Goal: Obtain resource: Obtain resource

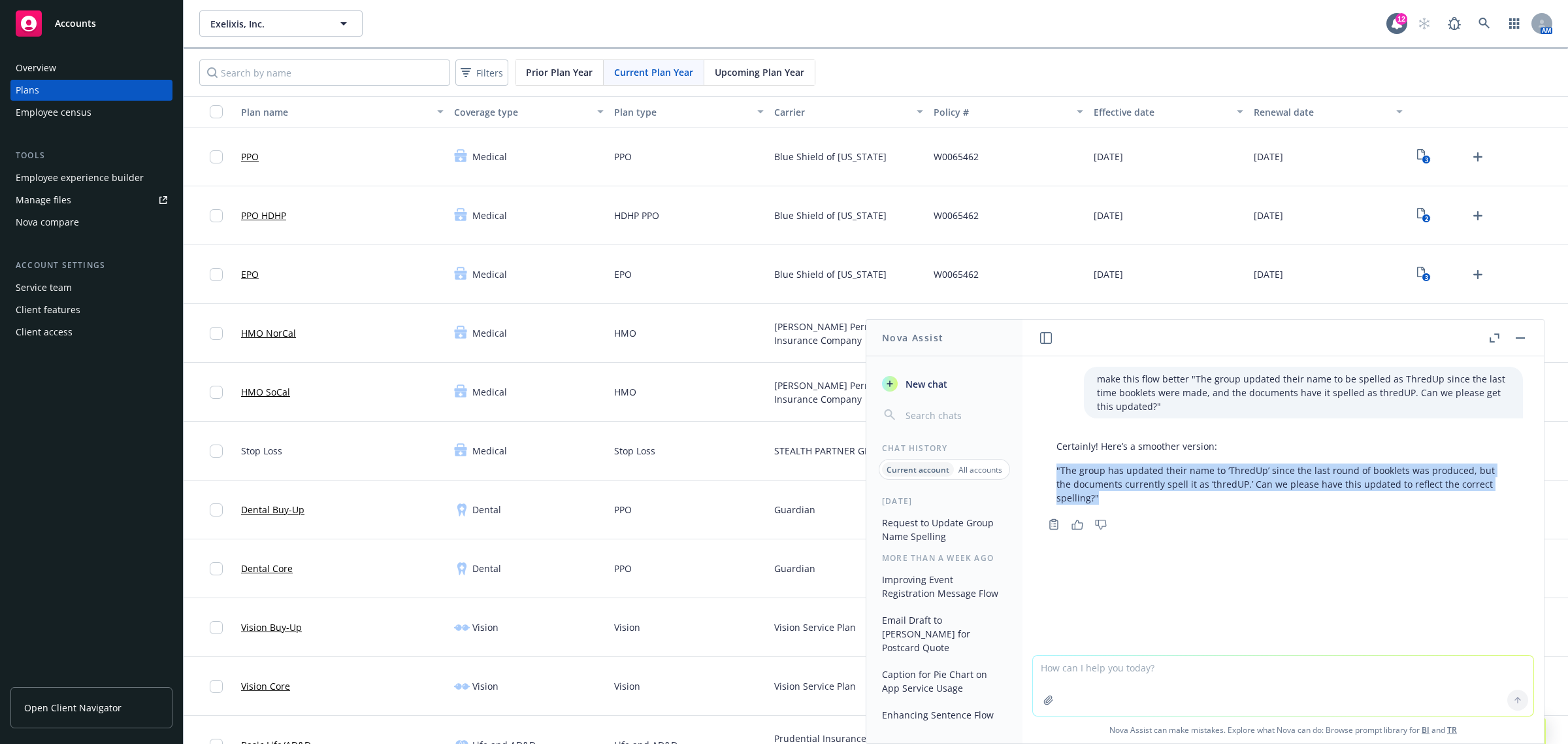
scroll to position [1307, 0]
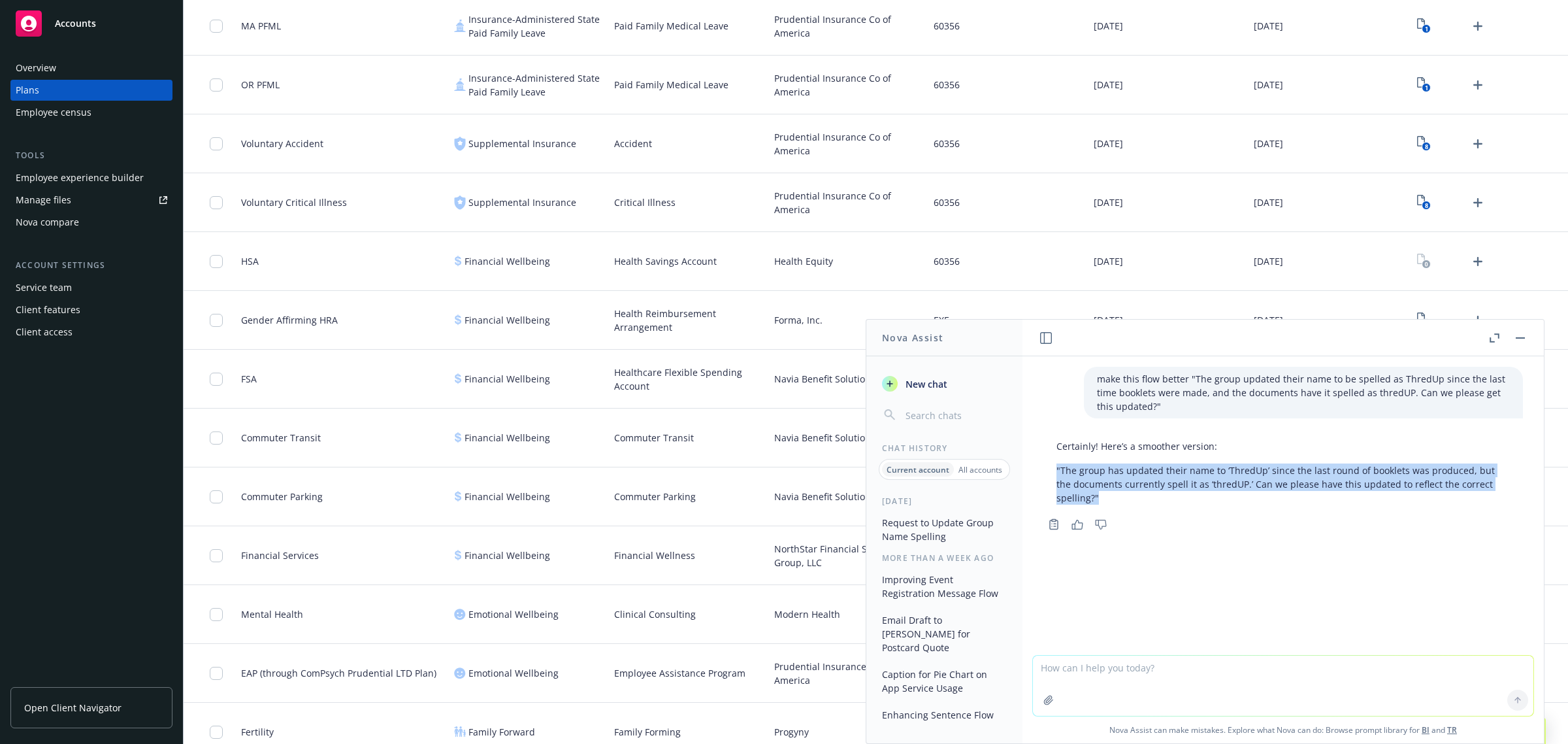
click at [102, 18] on div "Accounts" at bounding box center [91, 24] width 152 height 26
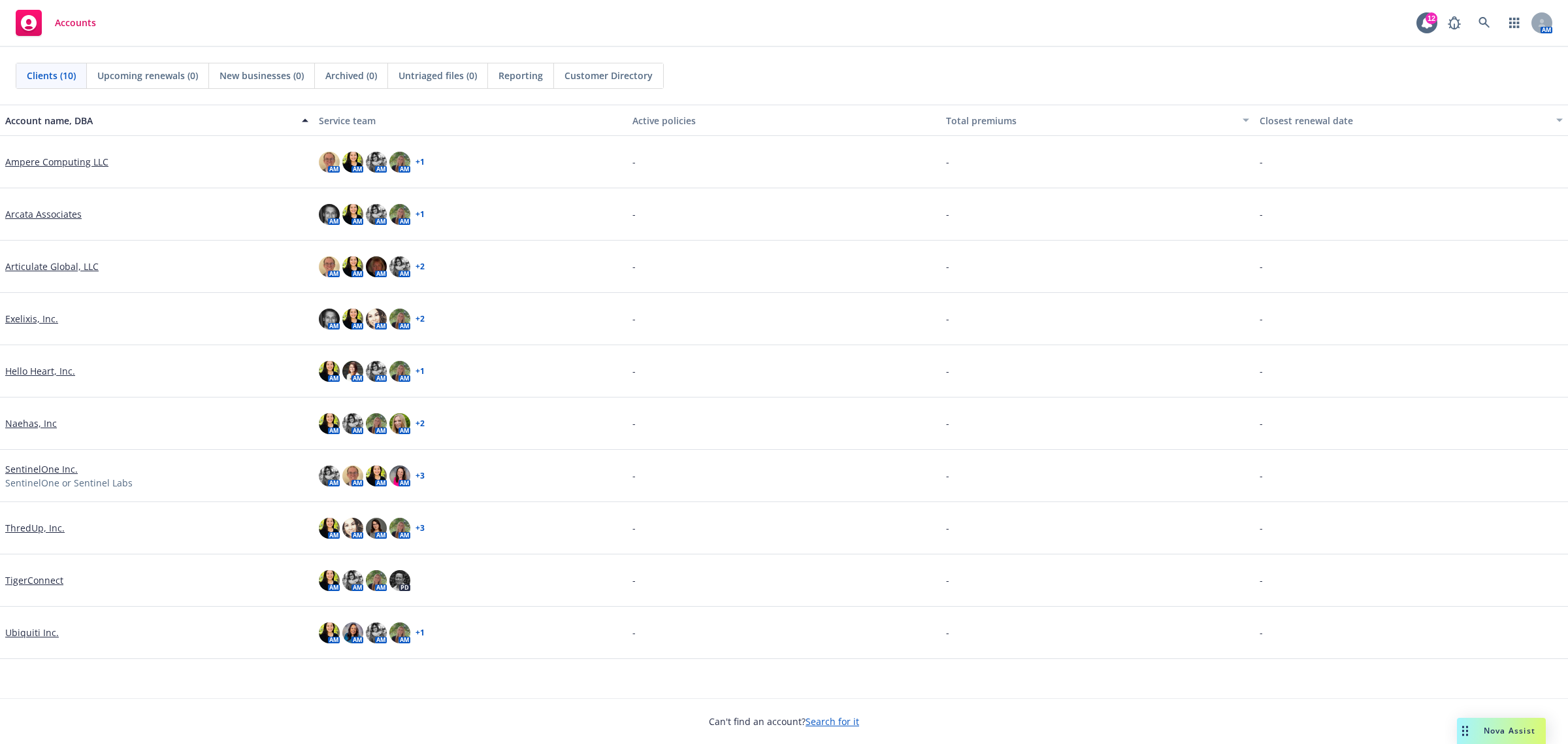
click at [36, 528] on link "ThredUp, Inc." at bounding box center [35, 527] width 59 height 14
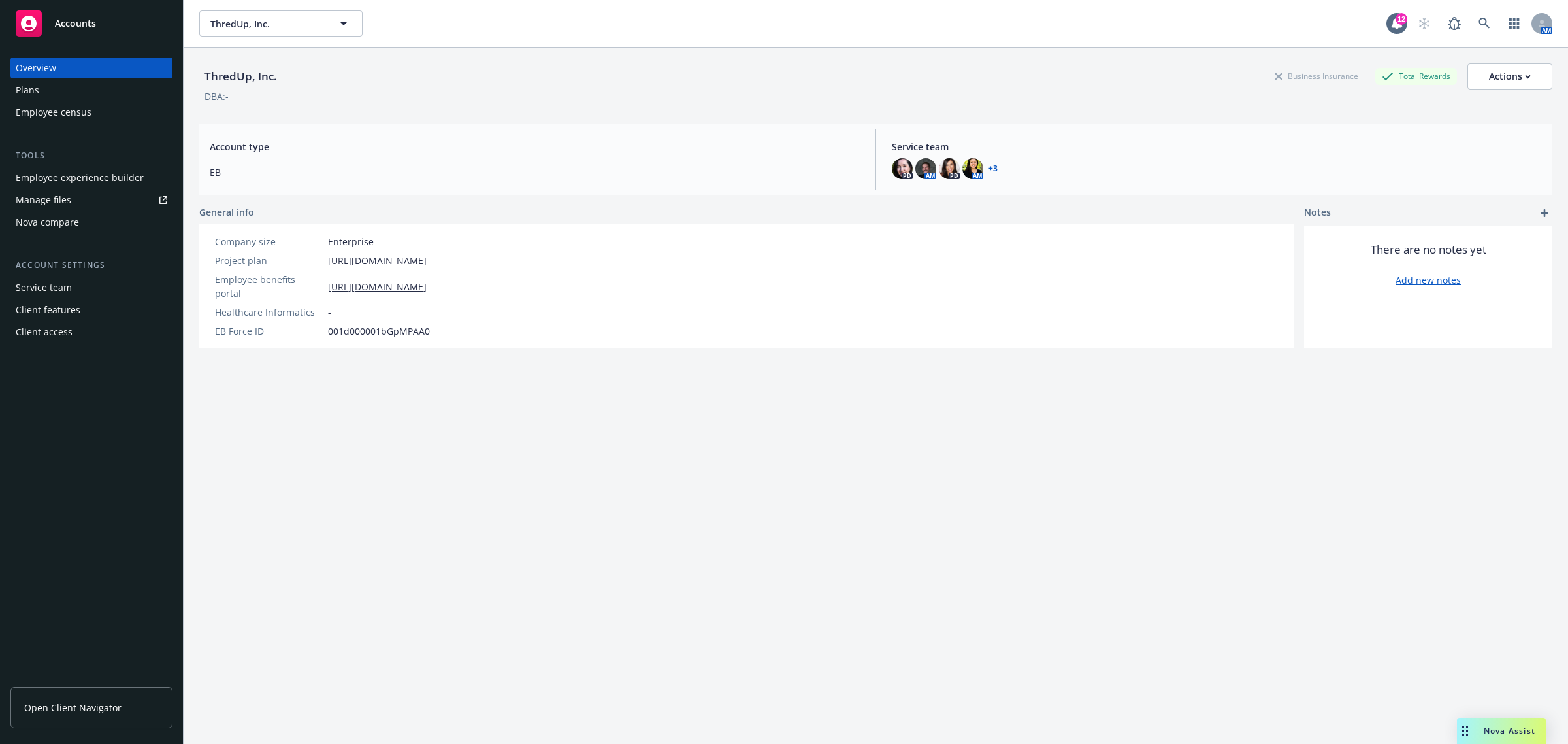
click at [82, 194] on link "Manage files" at bounding box center [91, 200] width 162 height 21
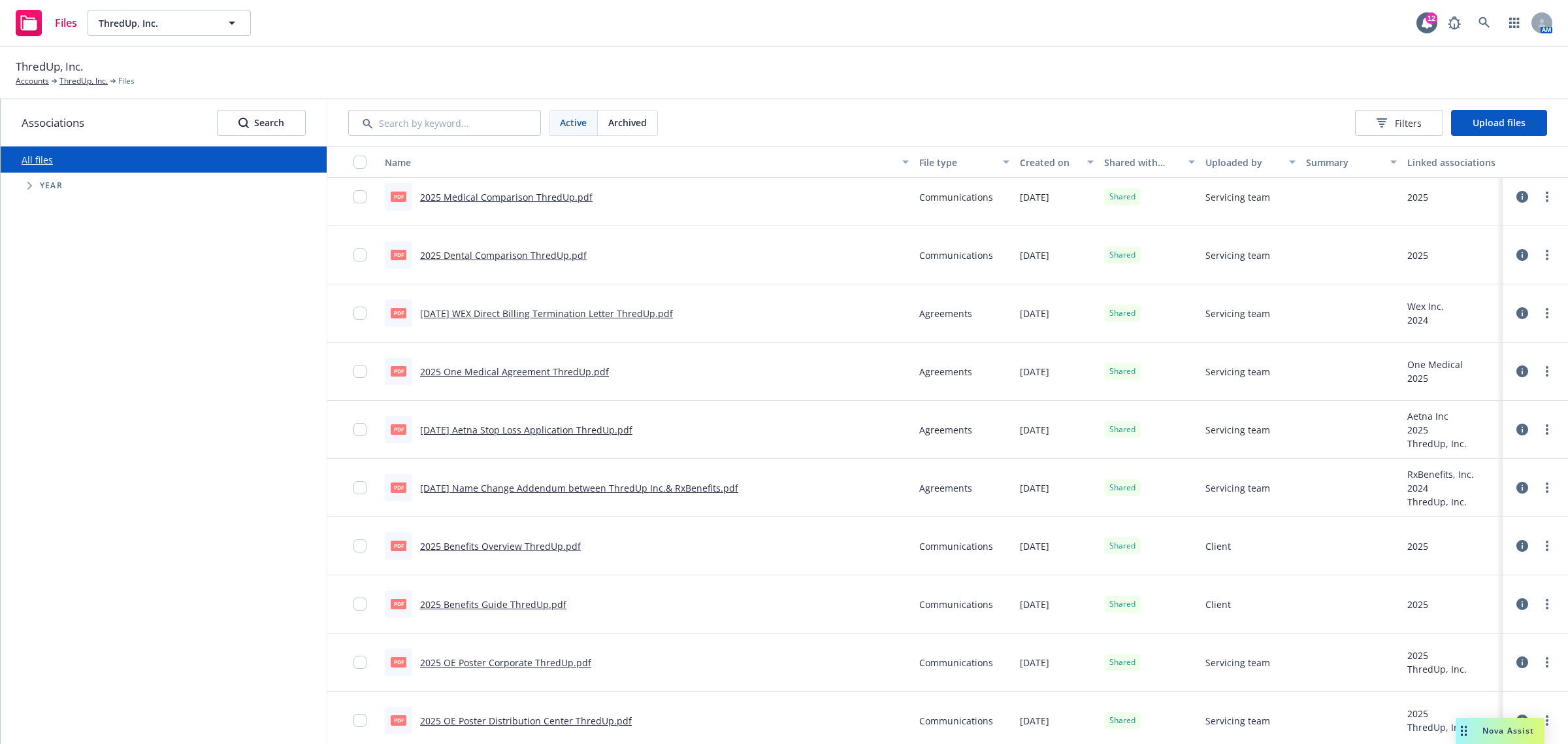
scroll to position [1960, 0]
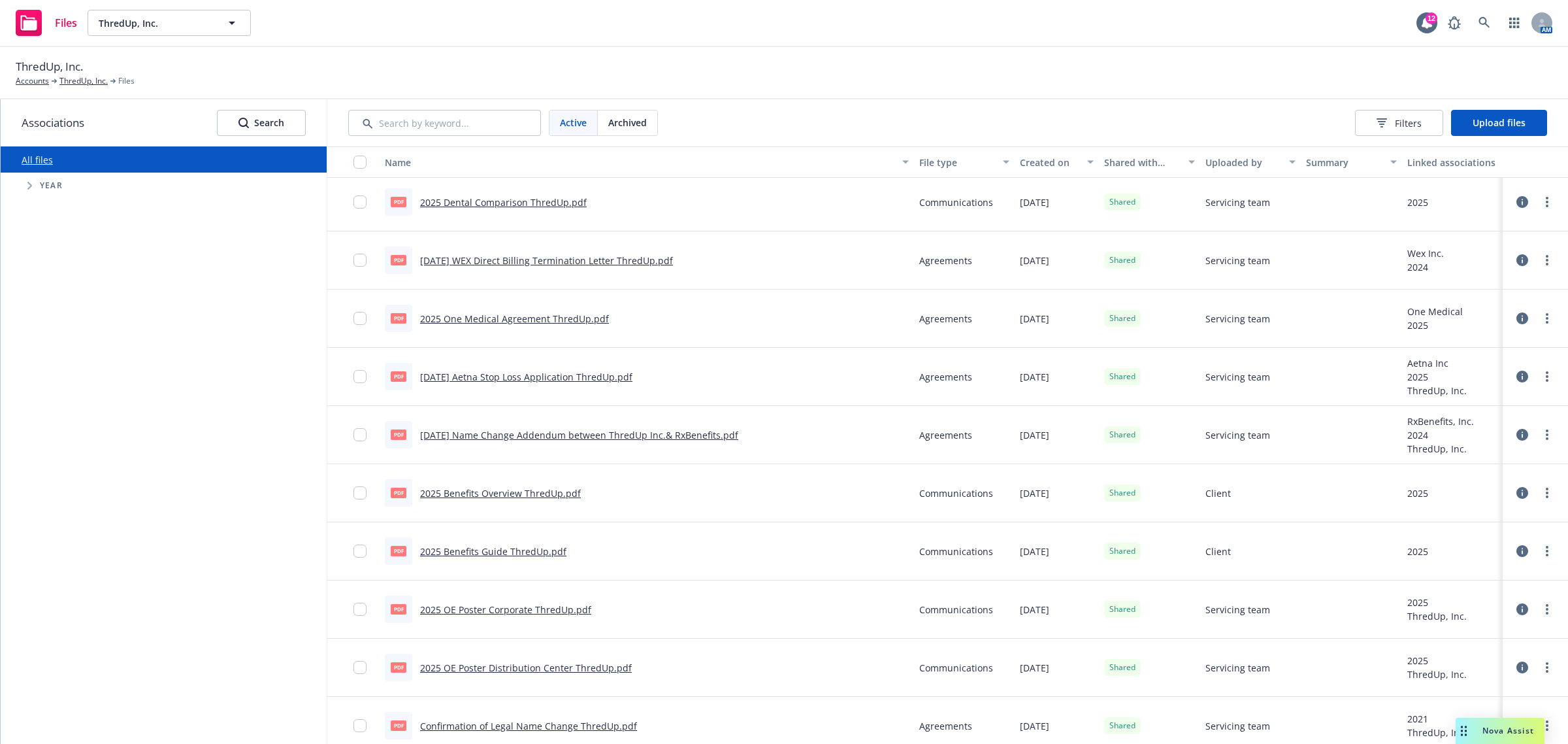
click at [575, 439] on link "2024.01.01 Name Change Addendum between ThredUp Inc.& RxBenefits.pdf" at bounding box center [579, 434] width 318 height 12
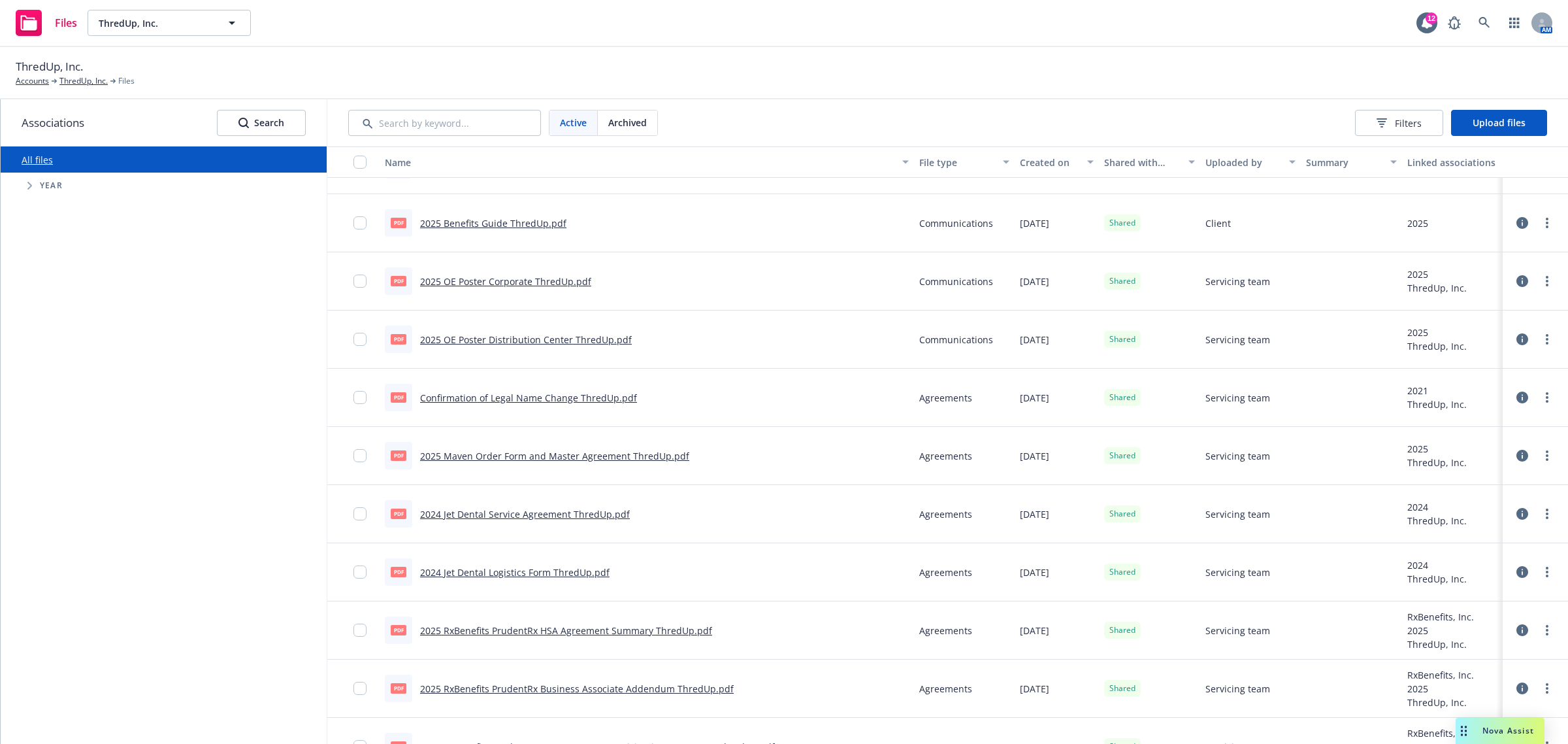
scroll to position [2287, 0]
click at [614, 390] on link "Confirmation of Legal Name Change ThredUp.pdf" at bounding box center [528, 396] width 217 height 12
